Goal: Navigation & Orientation: Find specific page/section

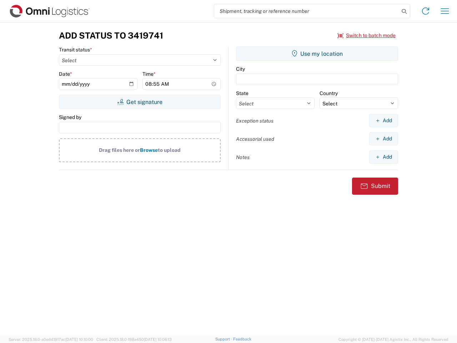
click at [307, 11] on input "search" at bounding box center [306, 11] width 185 height 14
click at [404, 11] on icon at bounding box center [404, 11] width 10 height 10
click at [425, 11] on icon at bounding box center [425, 10] width 11 height 11
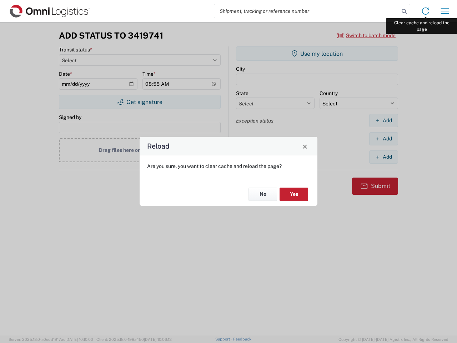
click at [445, 11] on div "Reload Are you sure, you want to clear cache and reload the page? No Yes" at bounding box center [228, 171] width 457 height 343
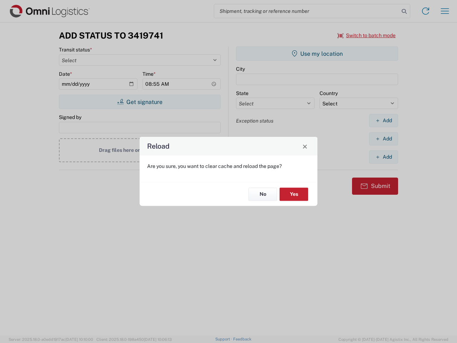
click at [367, 35] on div "Reload Are you sure, you want to clear cache and reload the page? No Yes" at bounding box center [228, 171] width 457 height 343
click at [140, 102] on div "Reload Are you sure, you want to clear cache and reload the page? No Yes" at bounding box center [228, 171] width 457 height 343
click at [317, 54] on div "Reload Are you sure, you want to clear cache and reload the page? No Yes" at bounding box center [228, 171] width 457 height 343
click at [383, 120] on div "Reload Are you sure, you want to clear cache and reload the page? No Yes" at bounding box center [228, 171] width 457 height 343
click at [383, 138] on div "Reload Are you sure, you want to clear cache and reload the page? No Yes" at bounding box center [228, 171] width 457 height 343
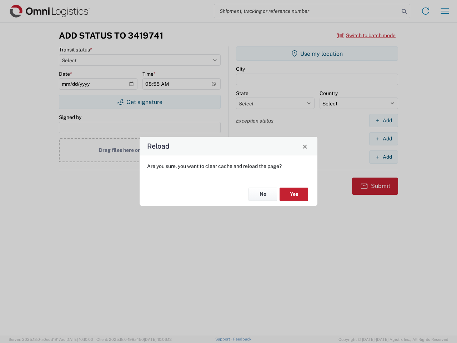
click at [383, 157] on div "Reload Are you sure, you want to clear cache and reload the page? No Yes" at bounding box center [228, 171] width 457 height 343
